Goal: Transaction & Acquisition: Purchase product/service

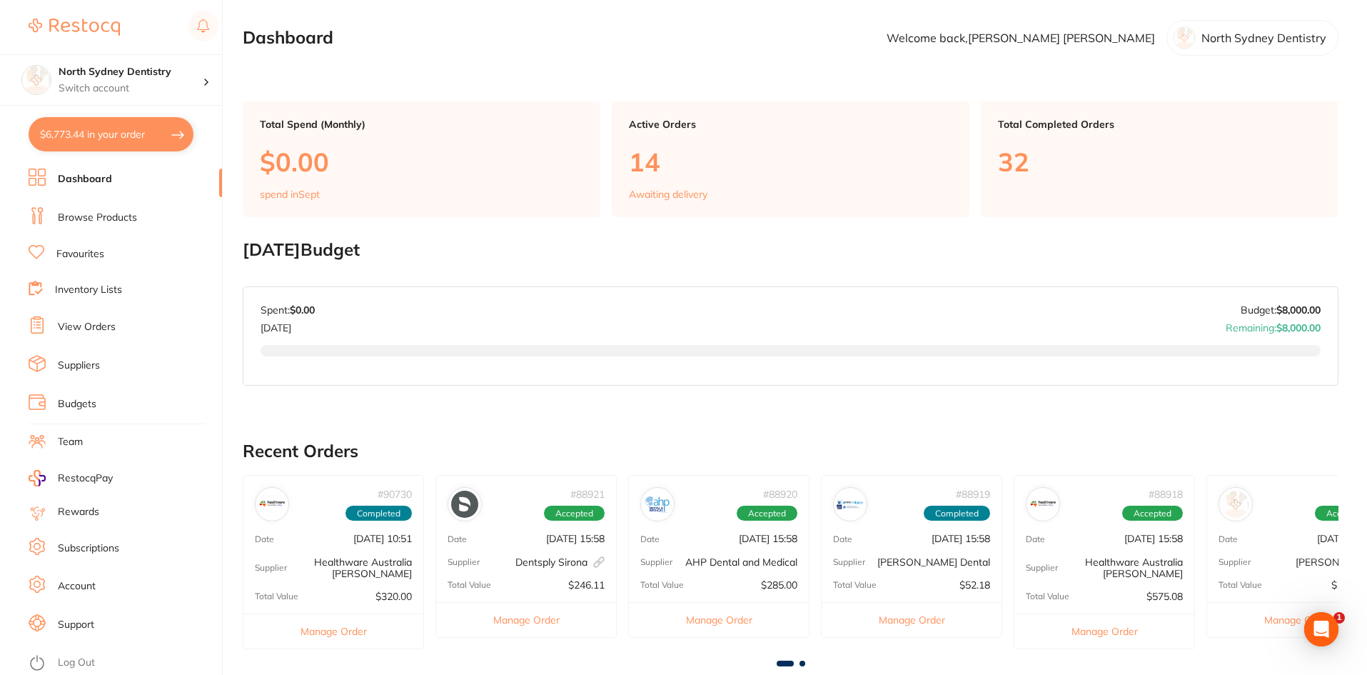
click at [58, 130] on button "$6,773.44 in your order" at bounding box center [111, 134] width 165 height 34
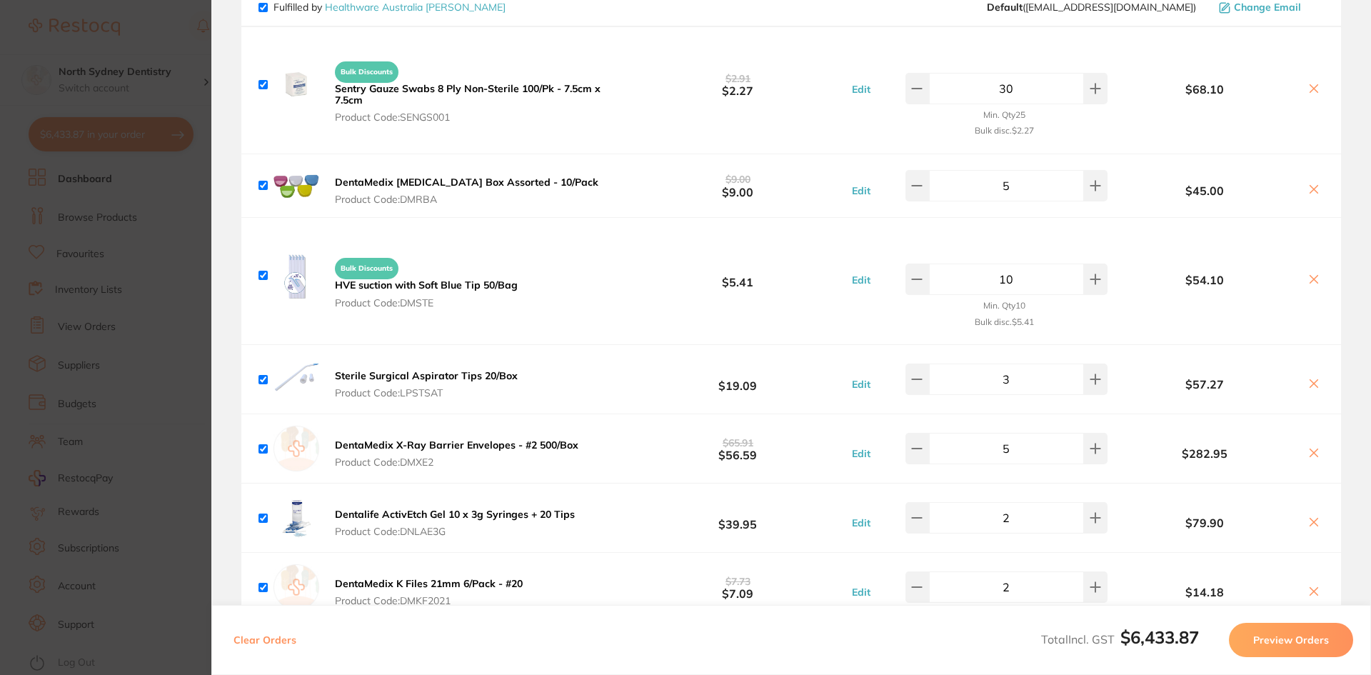
checkbox input "true"
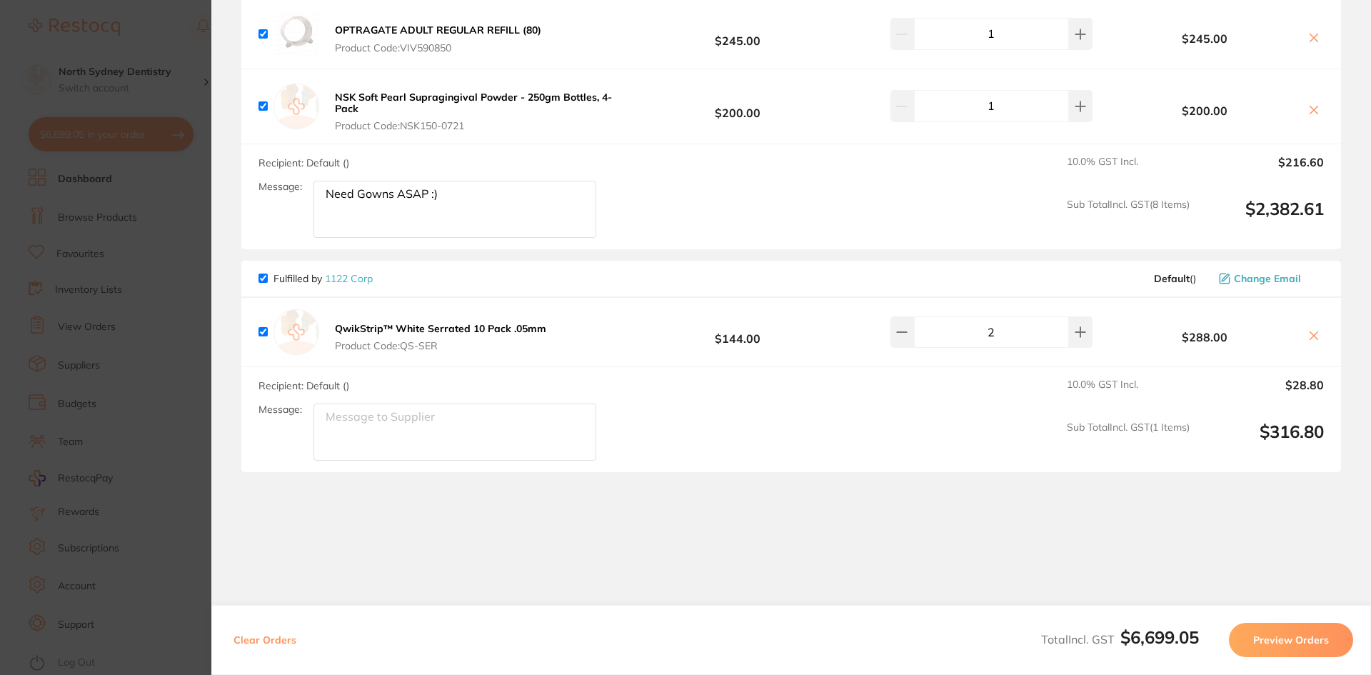
scroll to position [4221, 0]
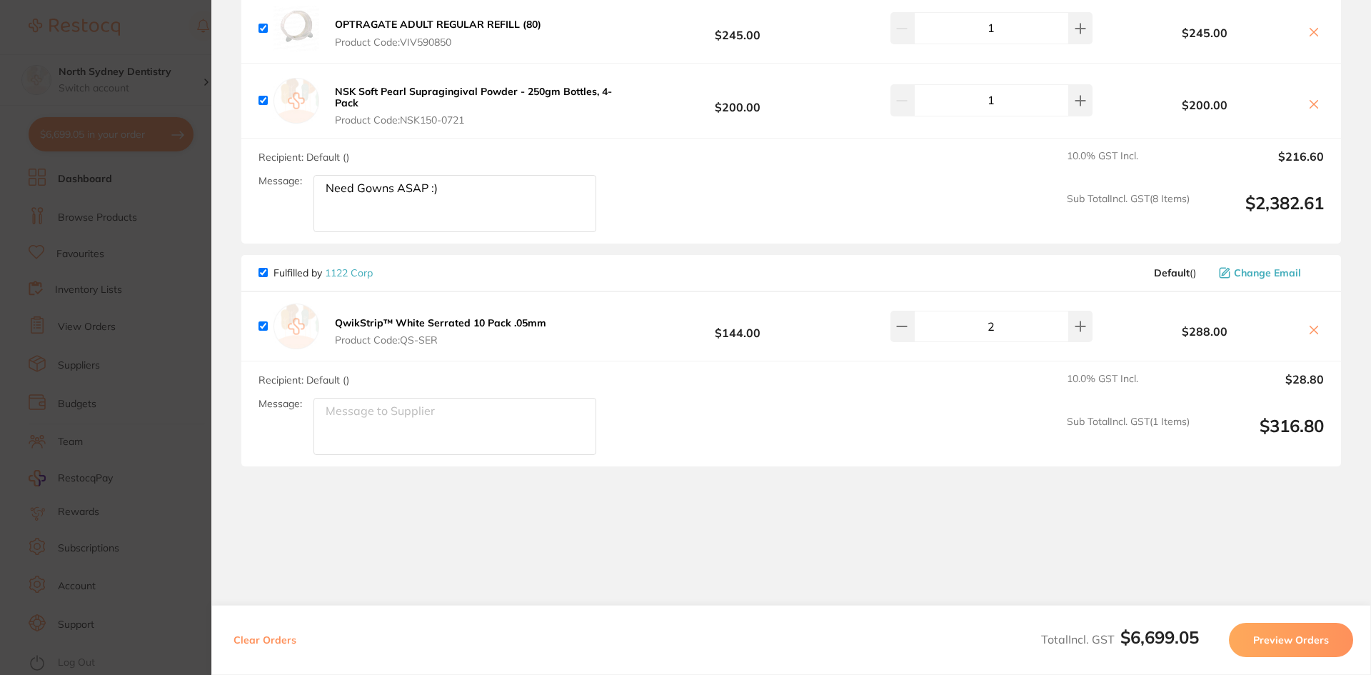
click at [1281, 642] on button "Preview Orders" at bounding box center [1291, 639] width 124 height 34
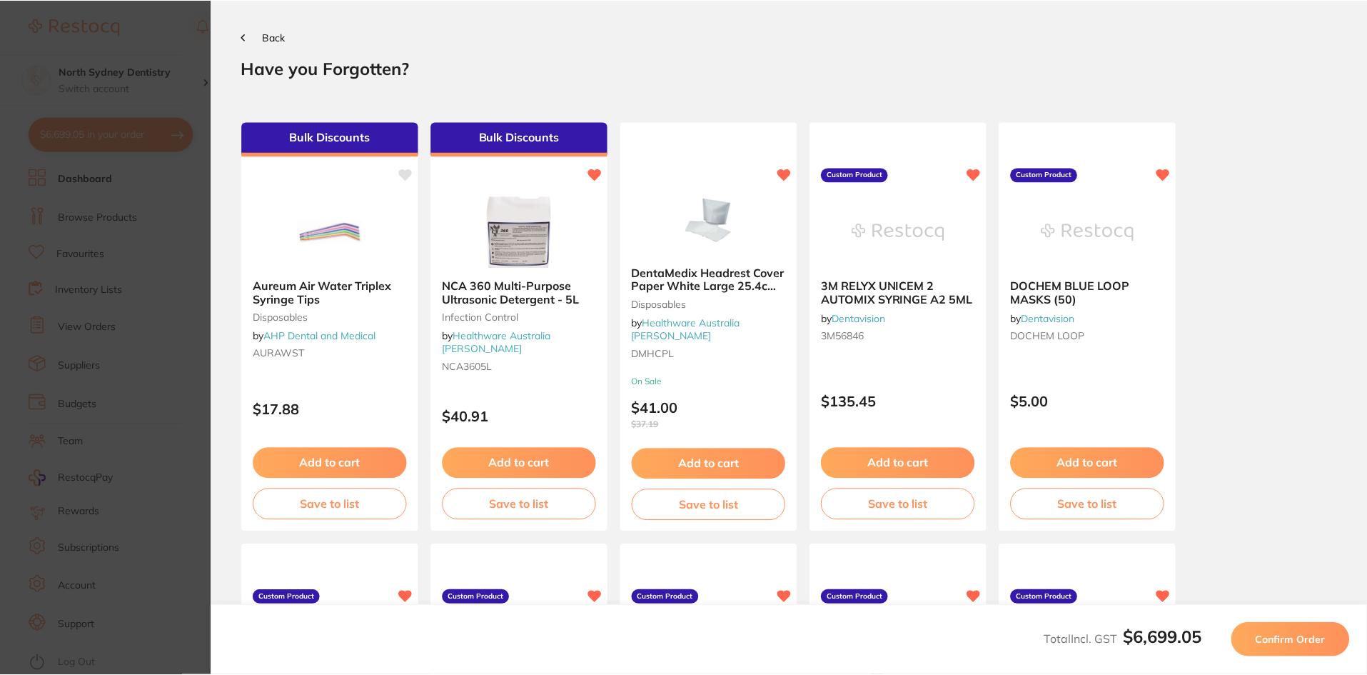
scroll to position [0, 0]
click at [1321, 648] on button "Confirm Order" at bounding box center [1293, 639] width 118 height 34
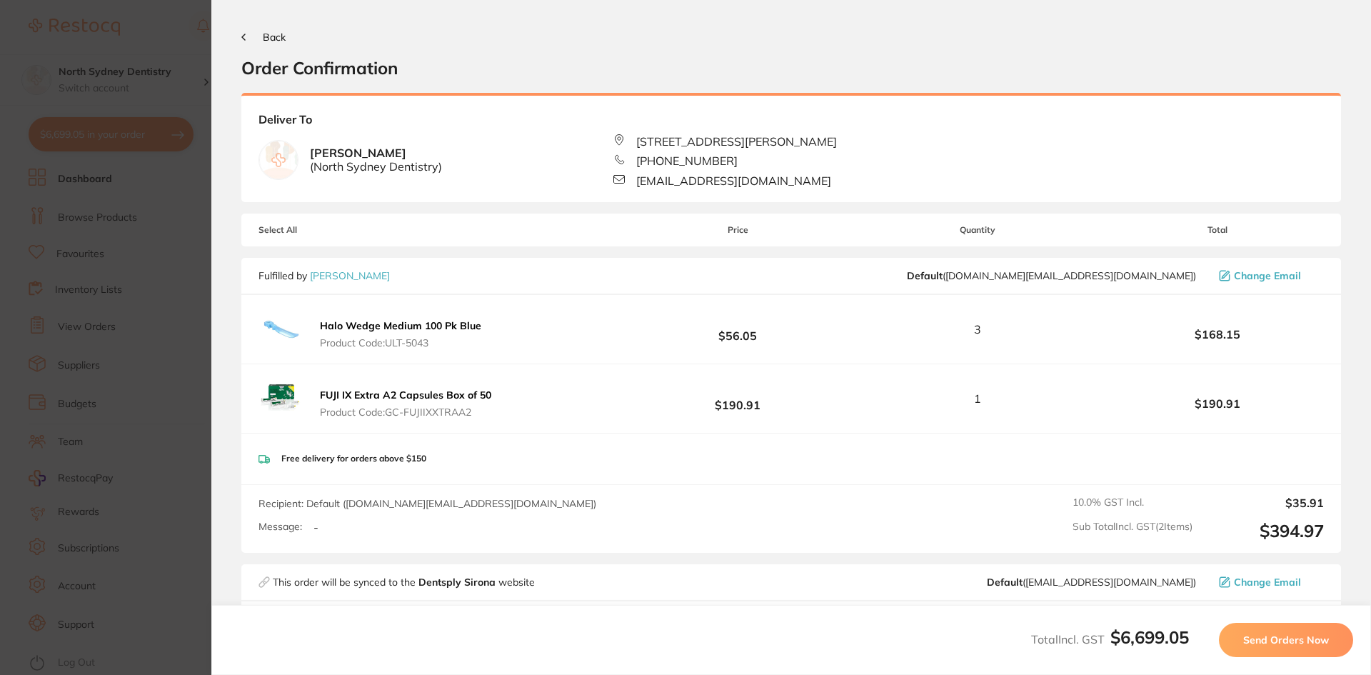
click at [1315, 656] on button "Send Orders Now" at bounding box center [1286, 639] width 134 height 34
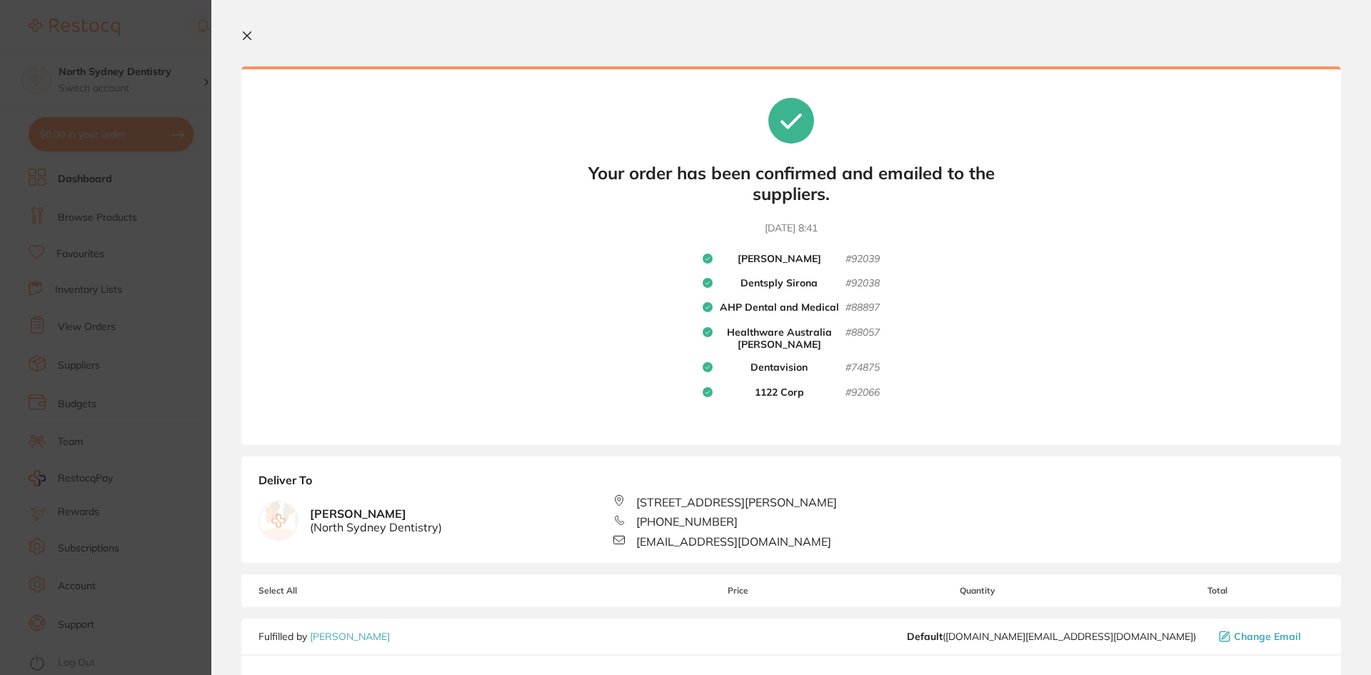
click at [249, 29] on section "Your orders are being processed and we will notify you once we have placed the …" at bounding box center [790, 337] width 1159 height 675
click at [250, 40] on icon at bounding box center [246, 35] width 11 height 11
